Goal: Transaction & Acquisition: Subscribe to service/newsletter

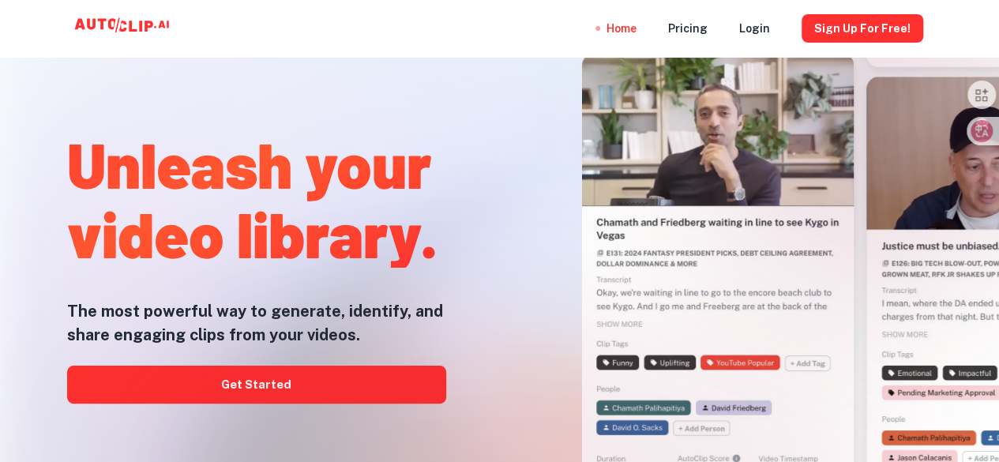
click at [867, 18] on button "Sign Up for free!" at bounding box center [862, 28] width 122 height 28
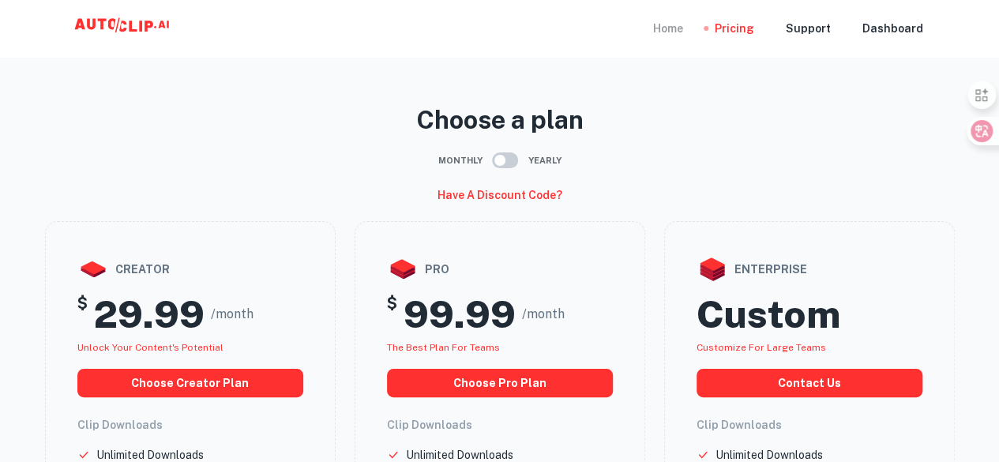
click at [666, 24] on div "Home" at bounding box center [668, 28] width 30 height 57
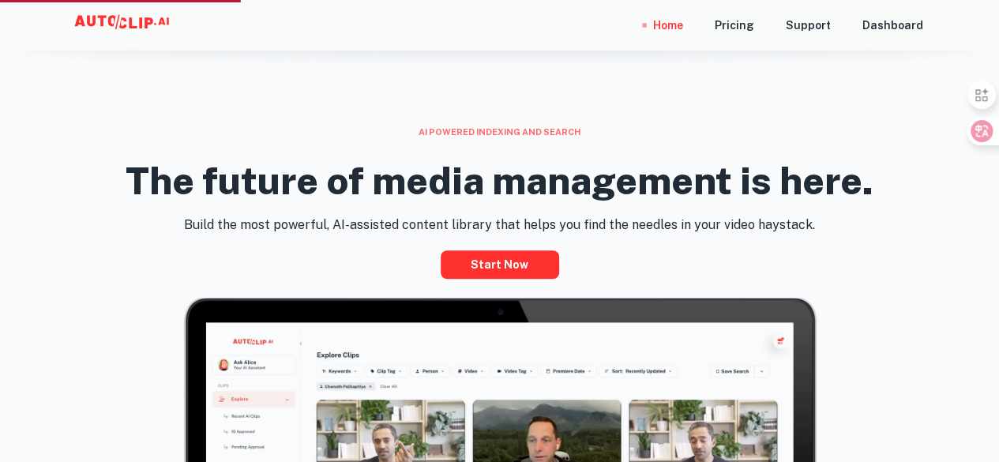
scroll to position [474, 0]
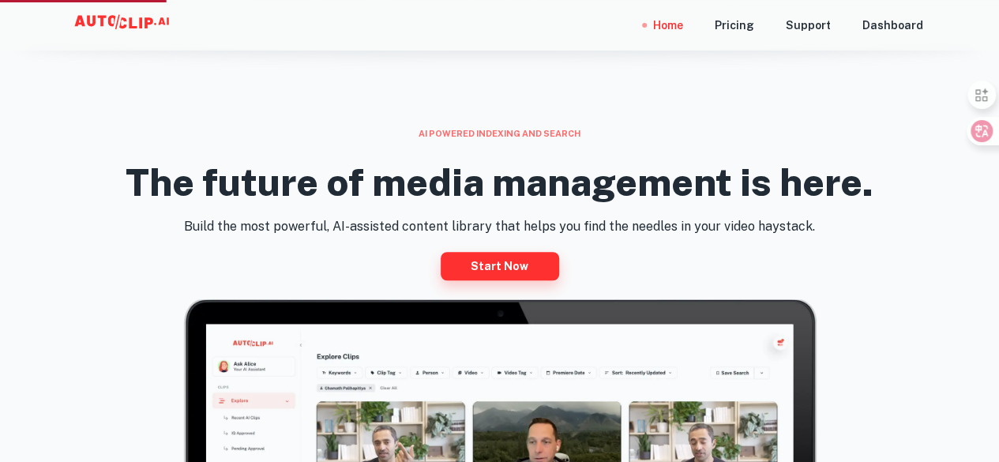
click at [506, 264] on link "Start now" at bounding box center [500, 266] width 118 height 28
